Goal: Navigation & Orientation: Find specific page/section

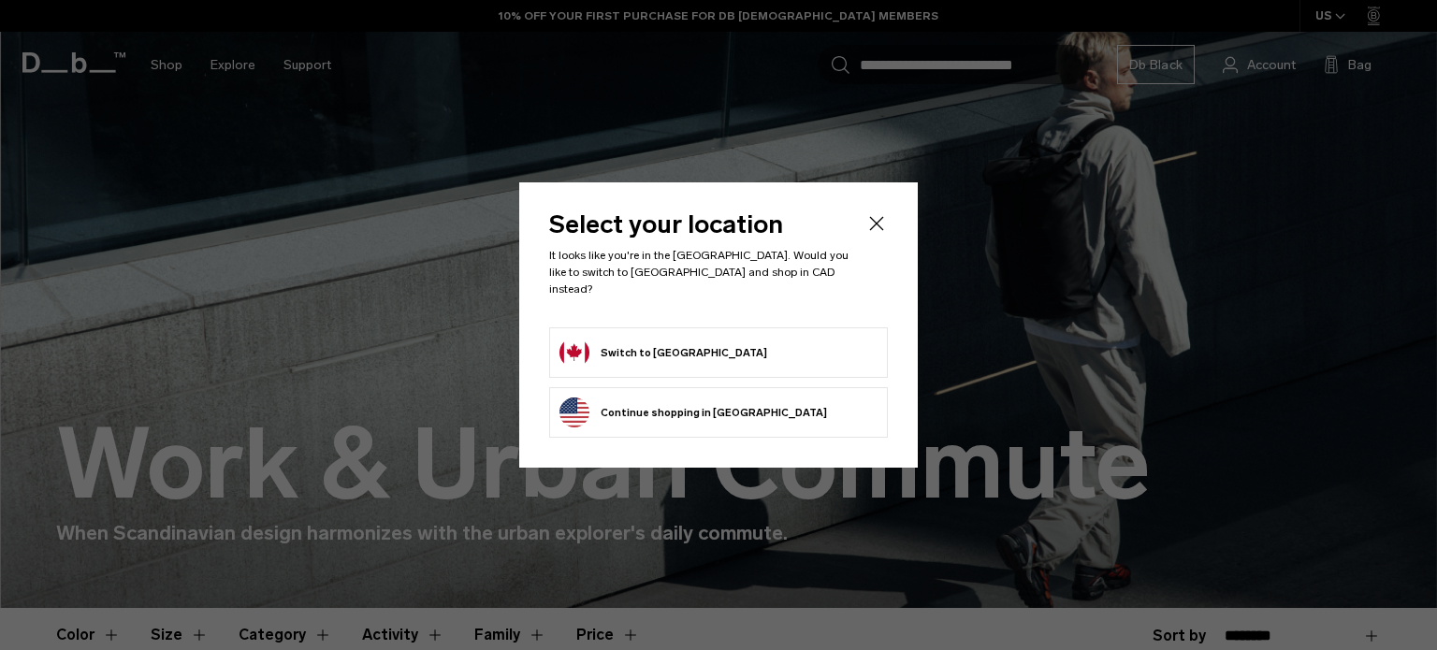
click at [685, 347] on body "Skip to content BUY NOW, PAY LATER WITH KLARNA 10% OFF YOUR FIRST PURCHASE FOR …" at bounding box center [718, 325] width 1437 height 650
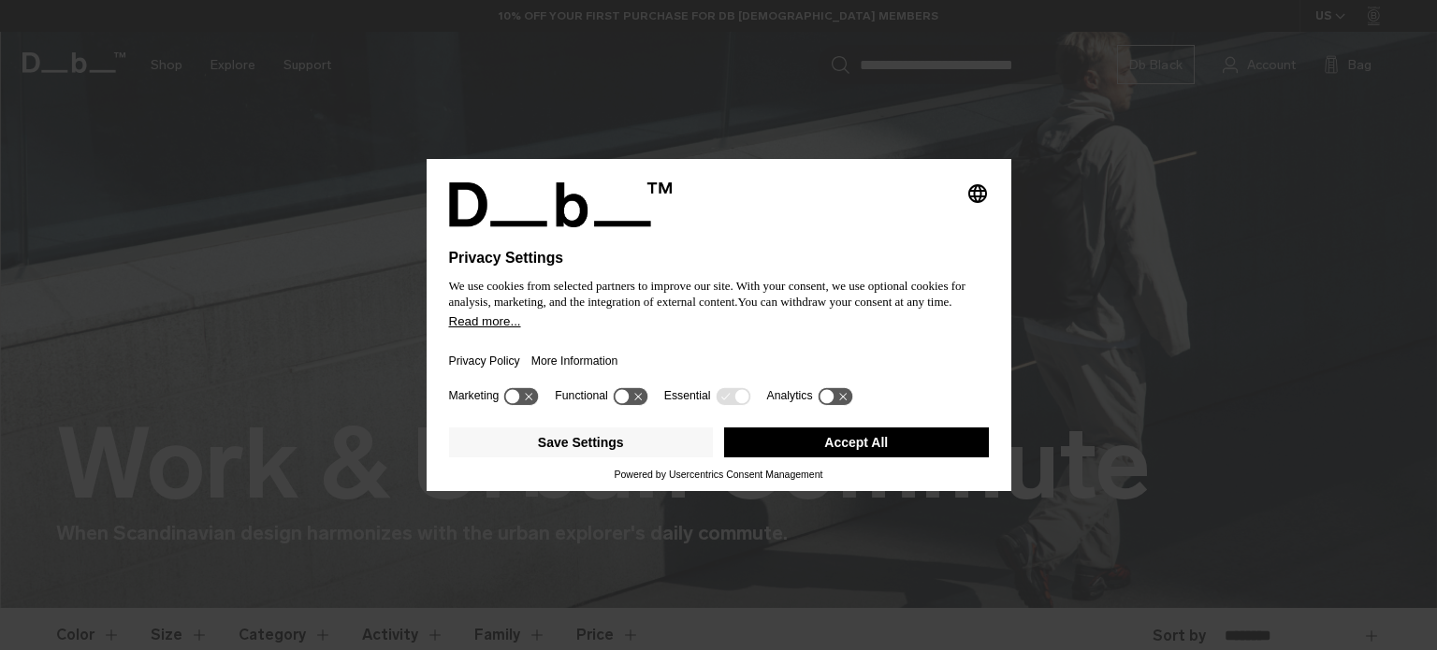
click at [874, 441] on button "Accept All" at bounding box center [856, 442] width 265 height 30
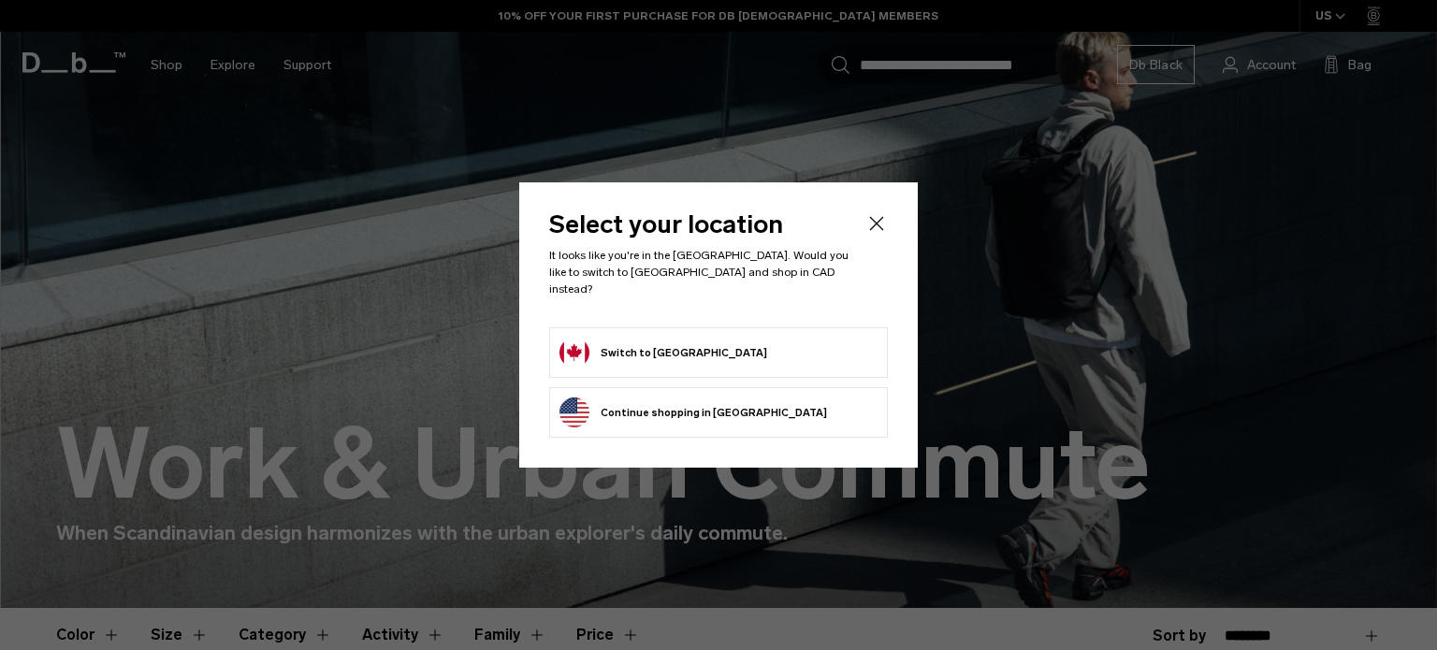
click at [591, 340] on button "Switch to Canada" at bounding box center [663, 353] width 208 height 30
click at [611, 340] on button "Switch to Canada" at bounding box center [663, 353] width 208 height 30
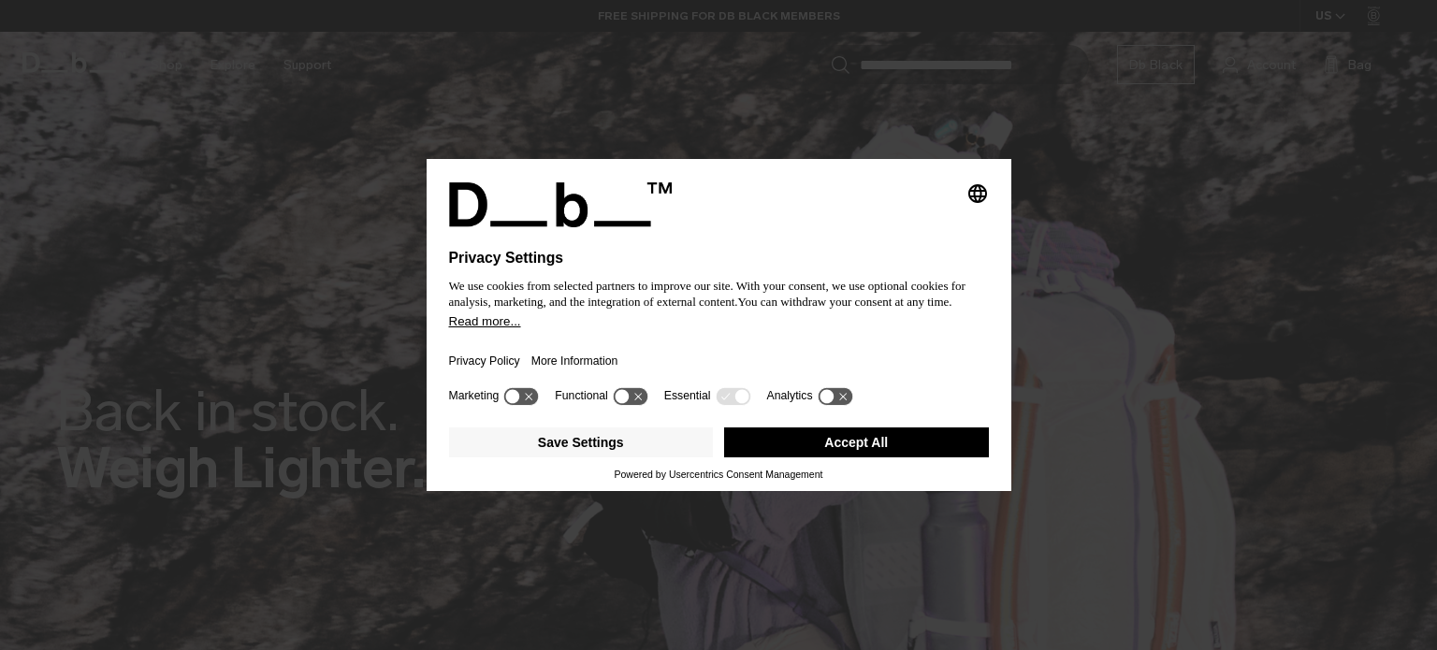
click at [978, 190] on icon "Select language" at bounding box center [977, 193] width 22 height 22
click at [1091, 192] on div "Privacy Settings We use cookies from selected partners to improve our site. Wit…" at bounding box center [718, 325] width 1437 height 650
click at [1091, 192] on div "Selecting an option will immediately change the language Privacy Settings We us…" at bounding box center [718, 325] width 1437 height 650
click at [808, 449] on button "Accept All" at bounding box center [856, 442] width 265 height 30
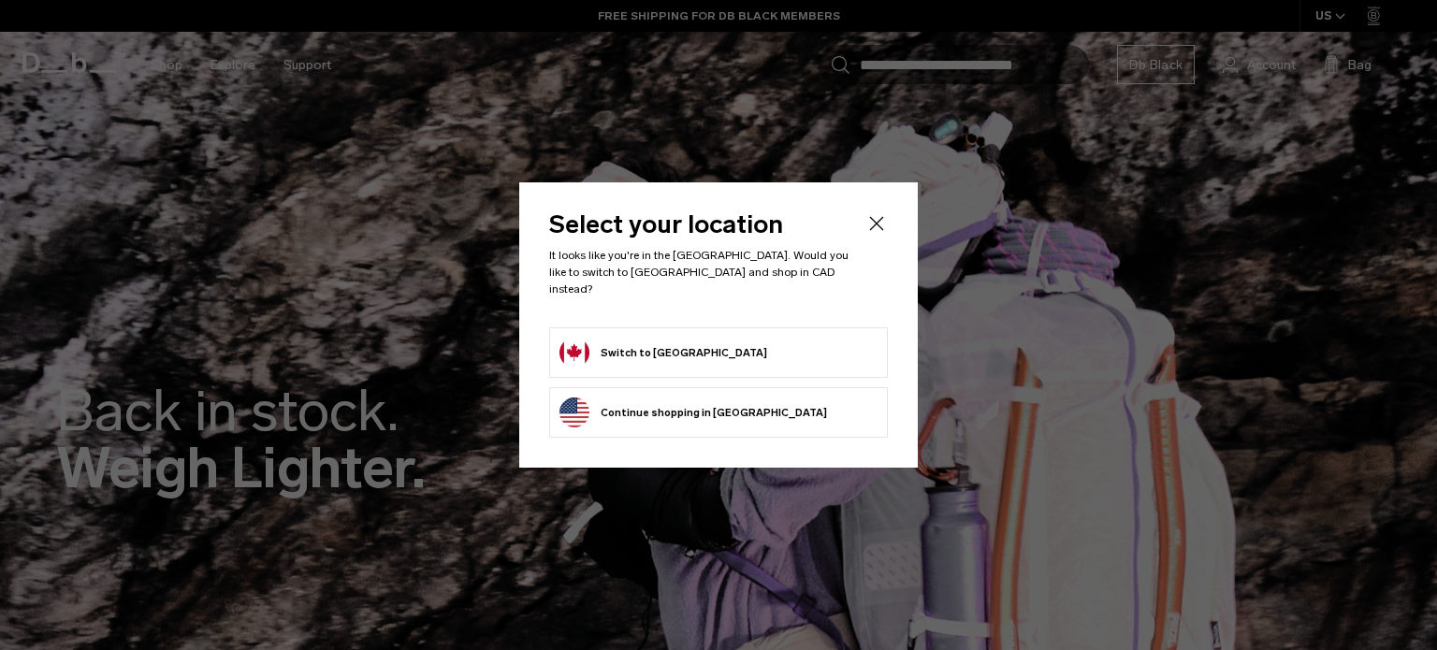
click at [602, 344] on button "Switch to Canada" at bounding box center [663, 353] width 208 height 30
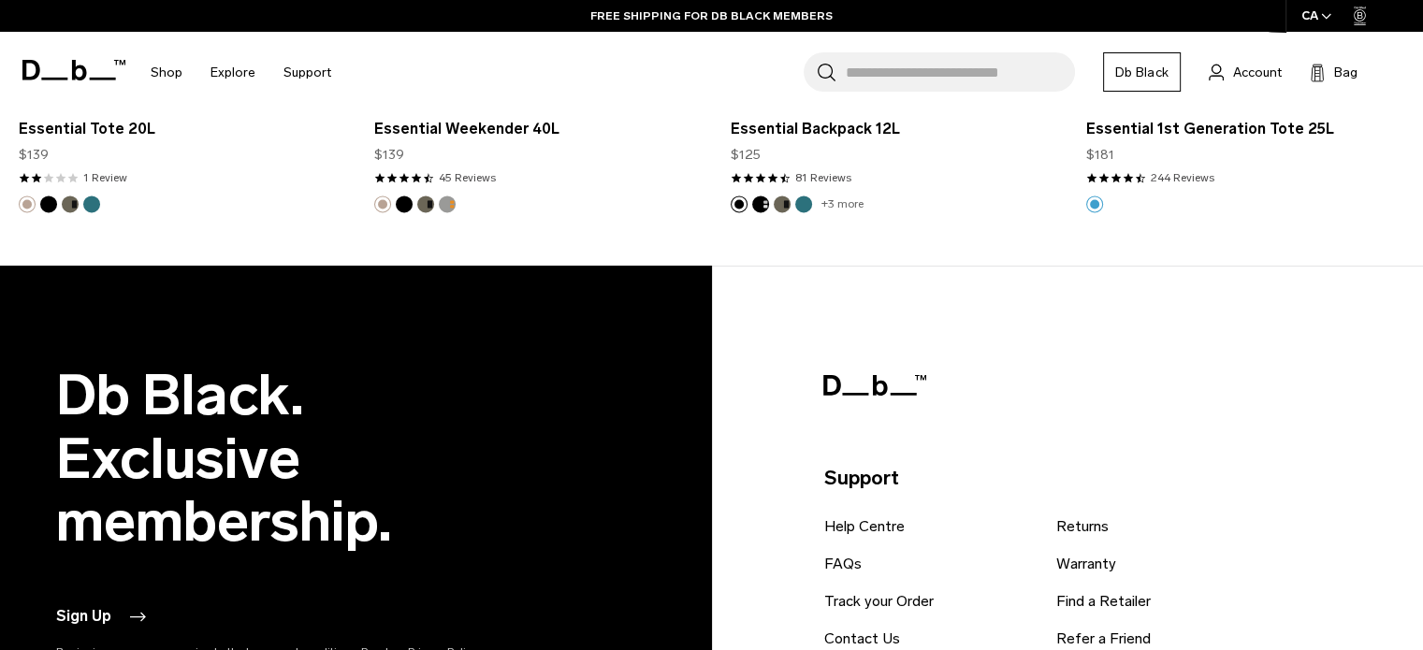
scroll to position [3429, 0]
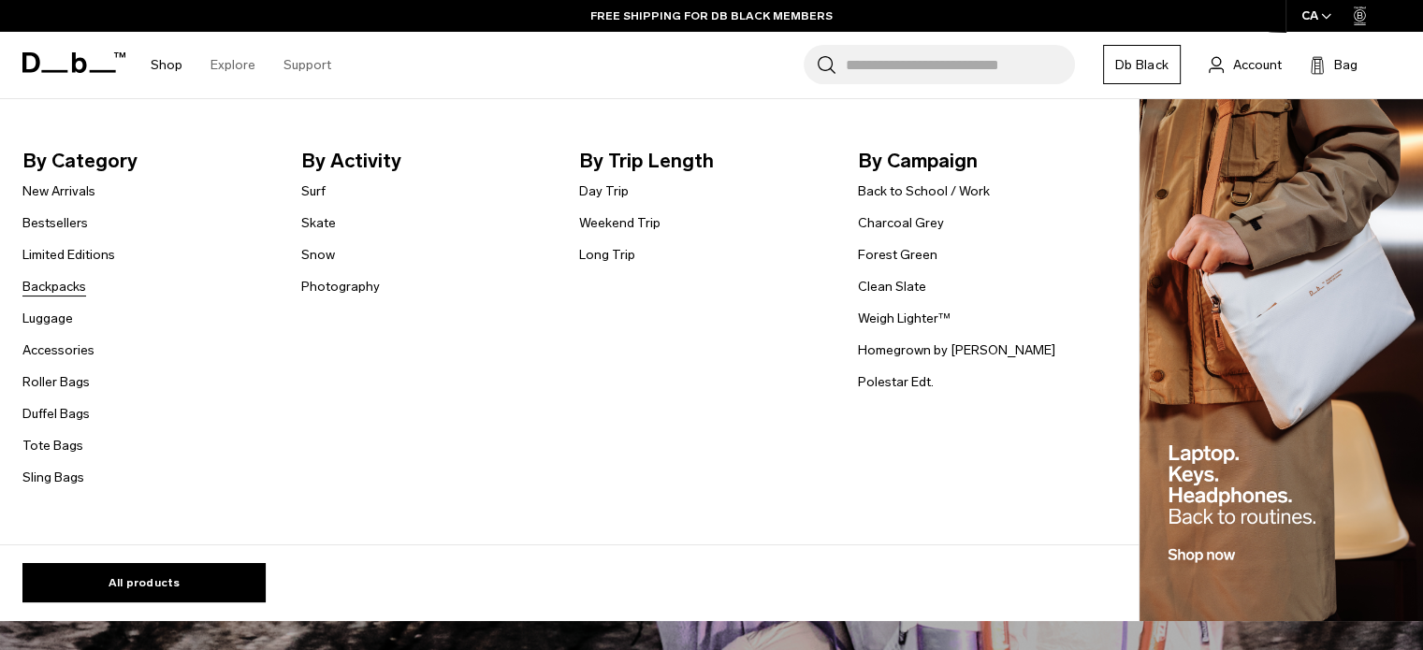
click at [60, 290] on link "Backpacks" at bounding box center [54, 287] width 64 height 20
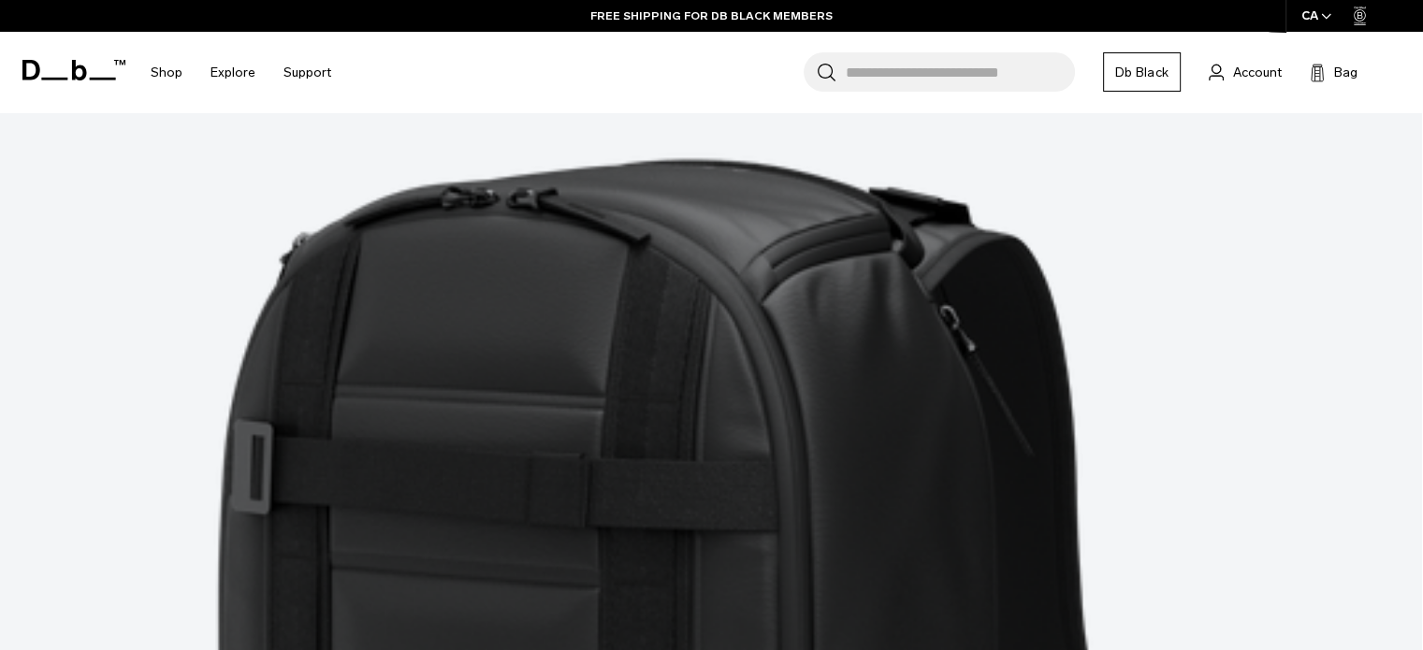
scroll to position [6041, 0]
